Goal: Navigation & Orientation: Find specific page/section

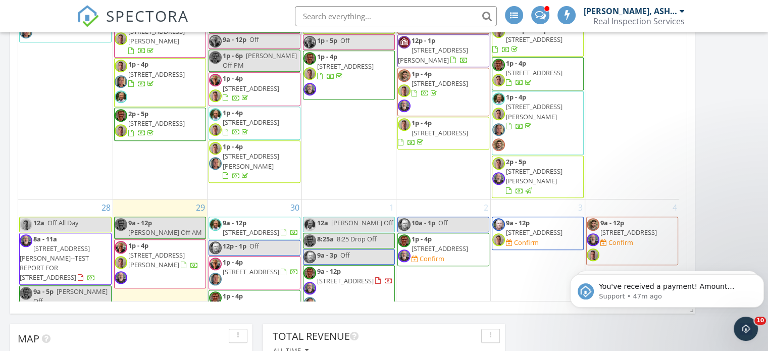
scroll to position [807, 0]
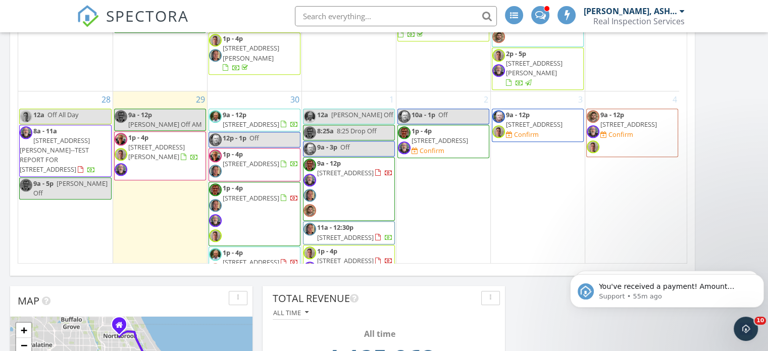
scroll to position [399, 0]
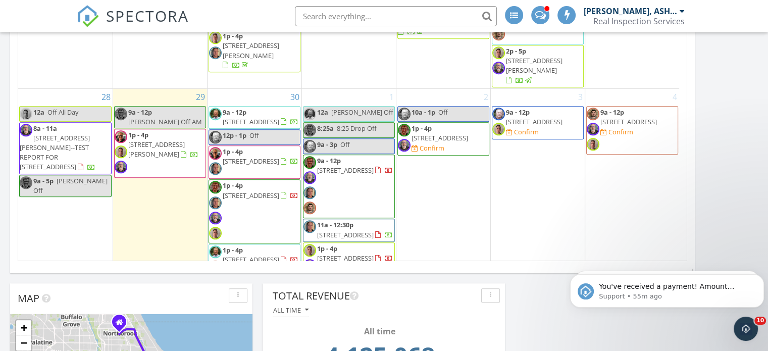
click at [515, 117] on span "[STREET_ADDRESS]" at bounding box center [534, 121] width 57 height 9
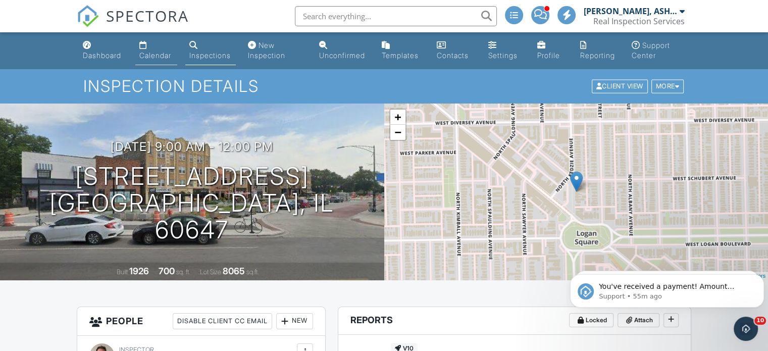
click at [144, 55] on div "Calendar" at bounding box center [155, 55] width 32 height 9
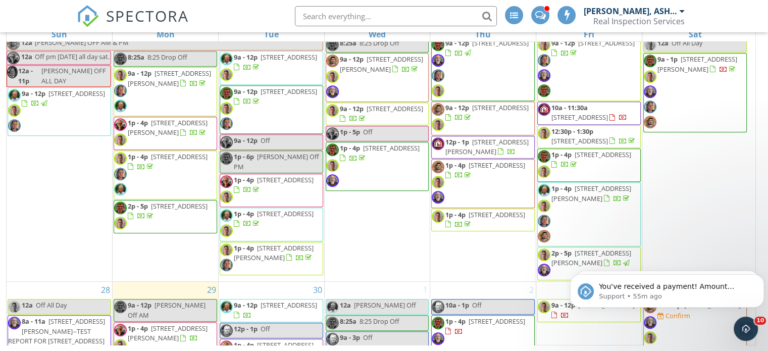
scroll to position [793, 0]
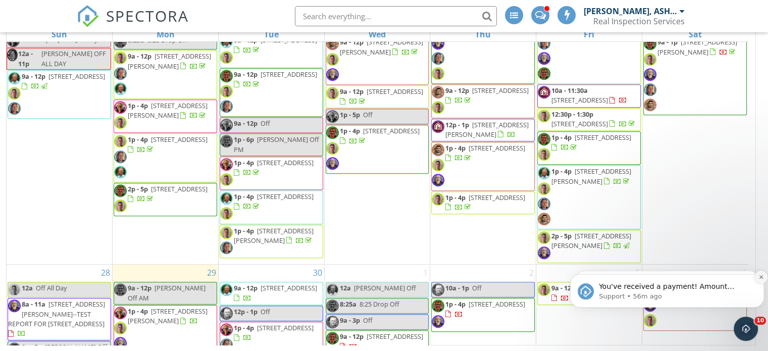
click at [760, 274] on icon "Dismiss notification" at bounding box center [762, 277] width 6 height 6
click at [760, 275] on icon "Dismiss notification" at bounding box center [761, 277] width 5 height 5
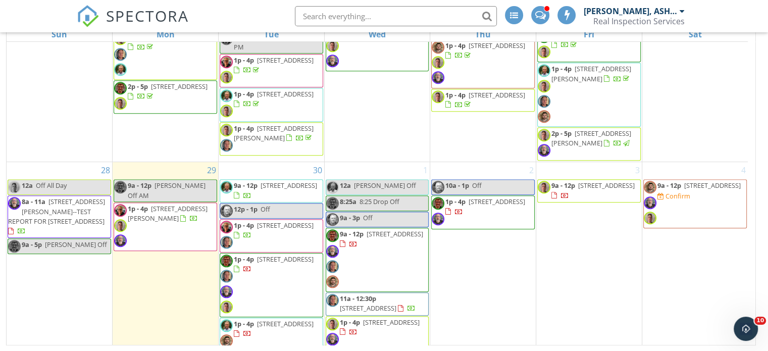
scroll to position [897, 0]
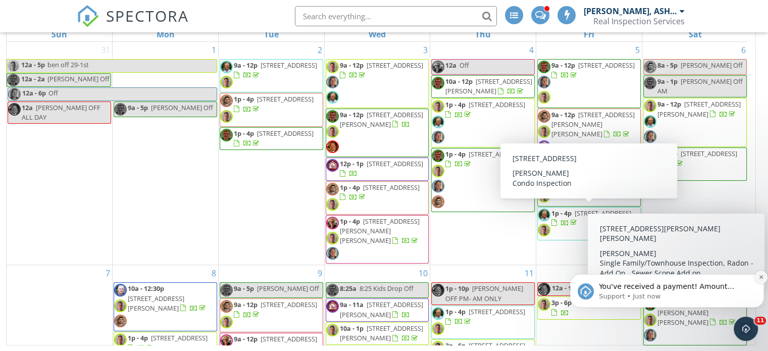
click at [761, 278] on icon "Dismiss notification" at bounding box center [762, 277] width 6 height 6
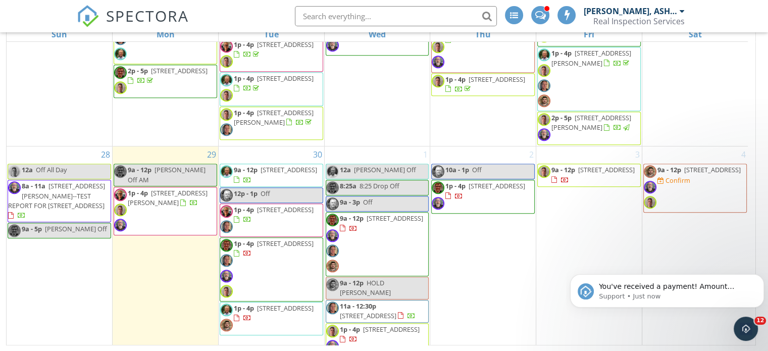
drag, startPoint x: 747, startPoint y: 270, endPoint x: 755, endPoint y: 272, distance: 8.3
click at [747, 270] on body "You've received a payment! Amount $450.00 Fee $12.68 Net $437.32 Transaction # …" at bounding box center [667, 288] width 194 height 63
click at [761, 276] on icon "Dismiss notification" at bounding box center [762, 277] width 6 height 6
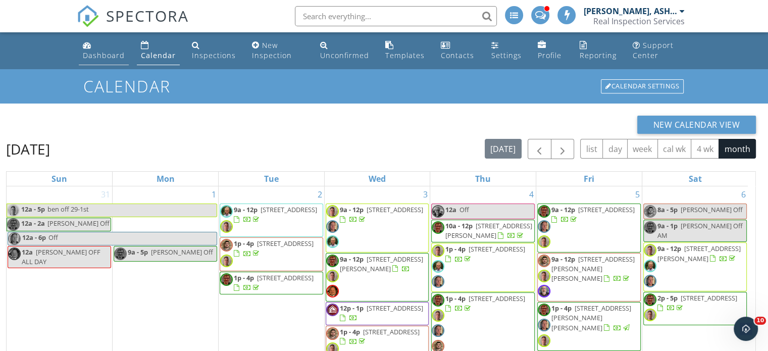
click at [98, 56] on div "Dashboard" at bounding box center [104, 56] width 42 height 10
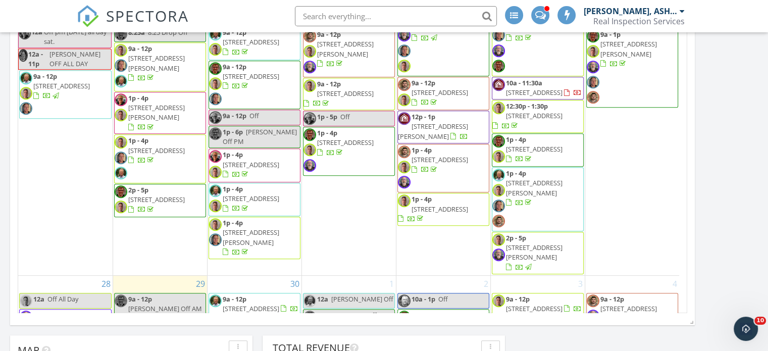
scroll to position [821, 0]
